Goal: Task Accomplishment & Management: Use online tool/utility

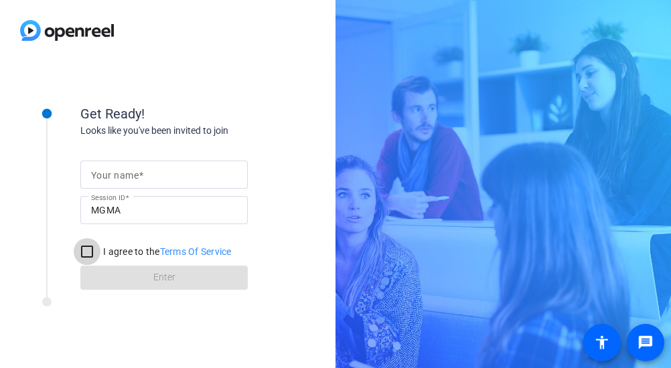
click at [98, 256] on input "I agree to the Terms Of Service" at bounding box center [87, 251] width 27 height 27
checkbox input "true"
click at [142, 177] on span at bounding box center [141, 175] width 5 height 11
click at [142, 177] on input "Your name" at bounding box center [164, 175] width 146 height 16
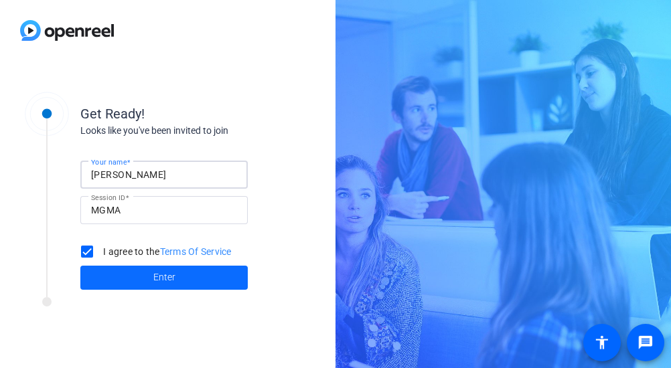
type input "[PERSON_NAME]"
click at [169, 275] on span "Enter" at bounding box center [164, 278] width 22 height 14
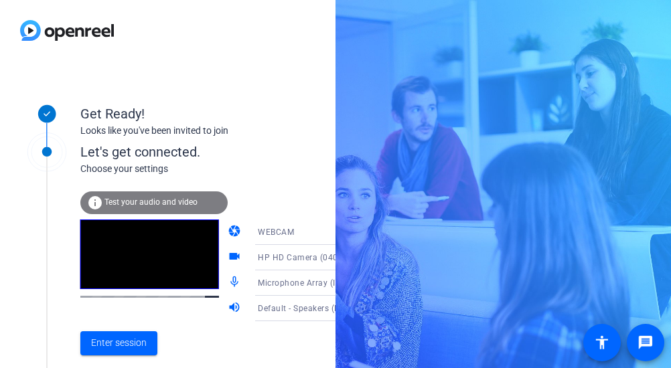
click at [131, 204] on span "Test your audio and video" at bounding box center [150, 202] width 93 height 9
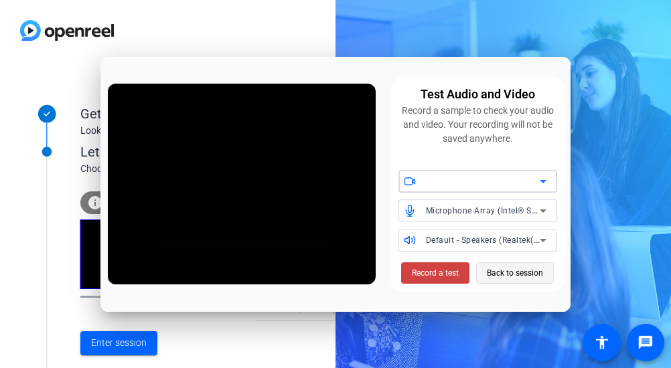
click at [513, 265] on span "Back to session" at bounding box center [515, 273] width 56 height 25
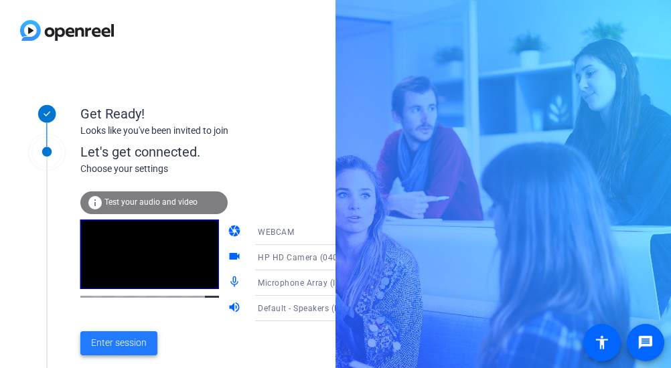
click at [117, 346] on span "Enter session" at bounding box center [119, 343] width 56 height 14
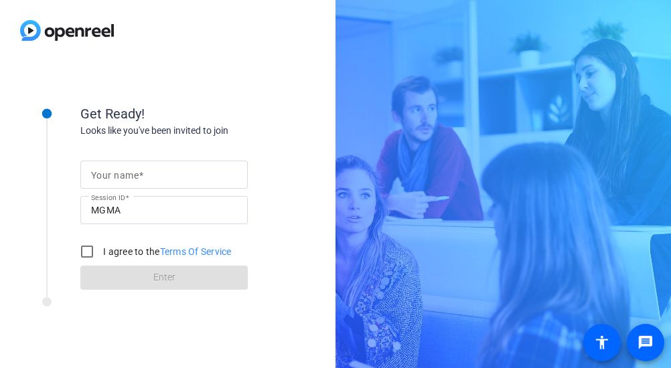
click at [115, 174] on mat-label "Your name" at bounding box center [115, 175] width 48 height 11
click at [115, 174] on input "Your name" at bounding box center [164, 175] width 146 height 16
type input "steve Hill"
click at [92, 253] on input "I agree to the Terms Of Service" at bounding box center [87, 251] width 27 height 27
checkbox input "true"
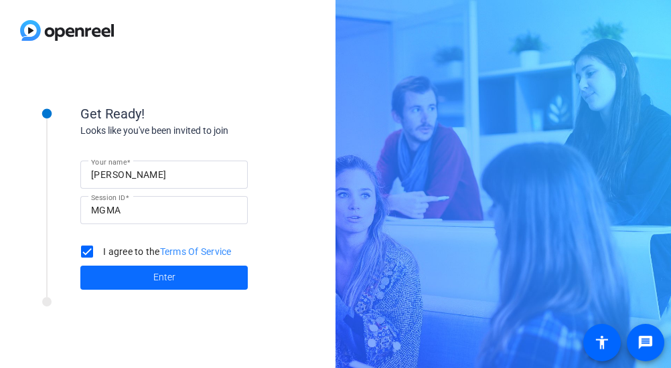
click at [150, 285] on span at bounding box center [163, 278] width 167 height 32
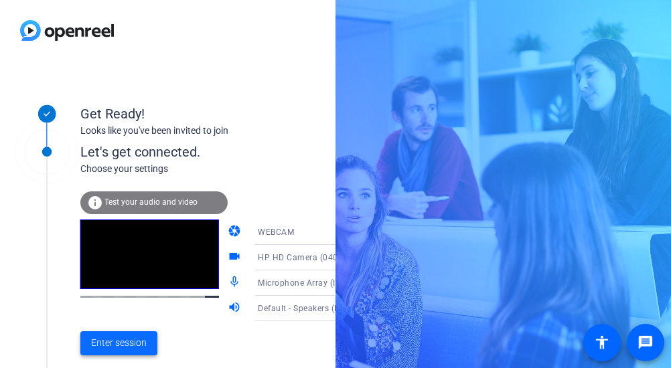
click at [113, 354] on span at bounding box center [118, 343] width 77 height 32
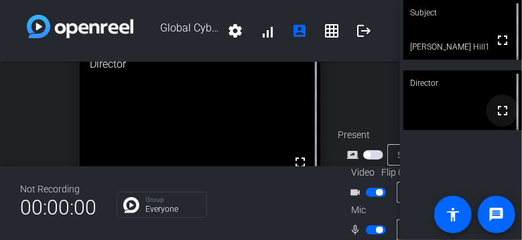
click at [494, 115] on mat-icon "fullscreen" at bounding box center [502, 110] width 16 height 16
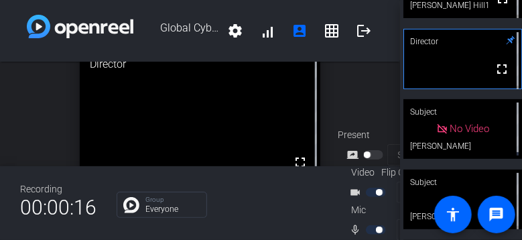
scroll to position [112, 0]
